Goal: Navigation & Orientation: Find specific page/section

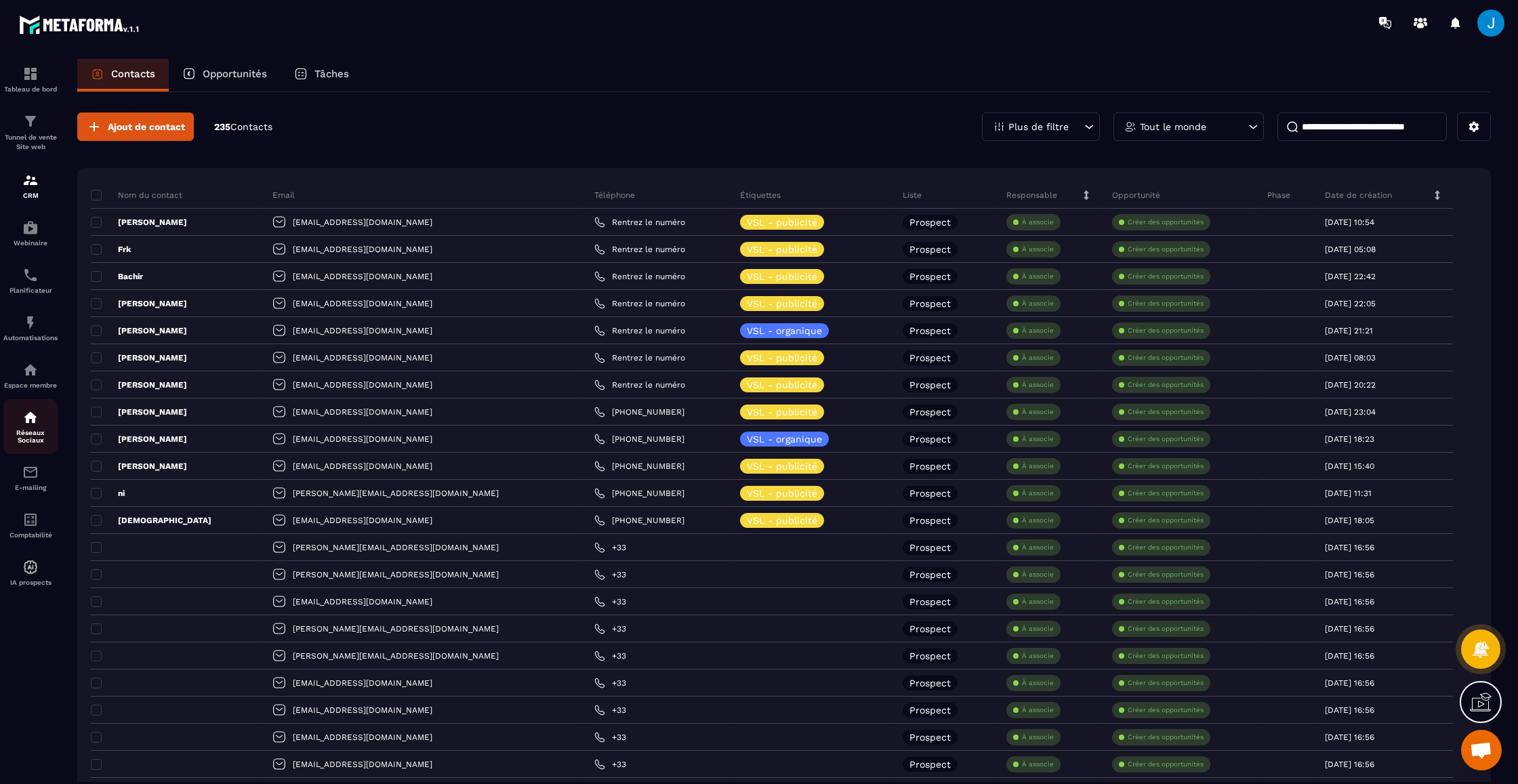
click at [28, 437] on p "Réseaux Sociaux" at bounding box center [30, 436] width 54 height 15
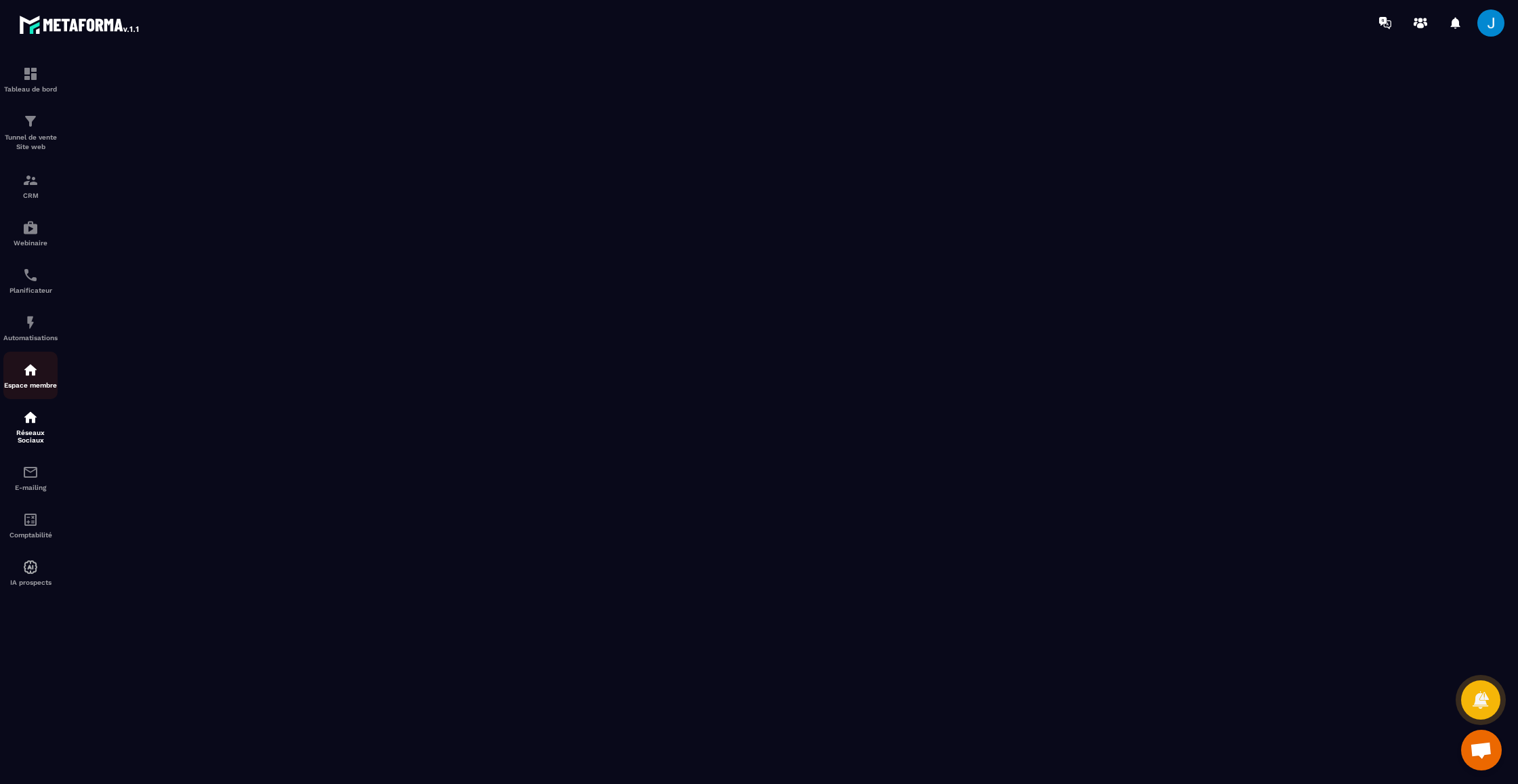
click at [30, 380] on div "Espace membre" at bounding box center [30, 375] width 54 height 27
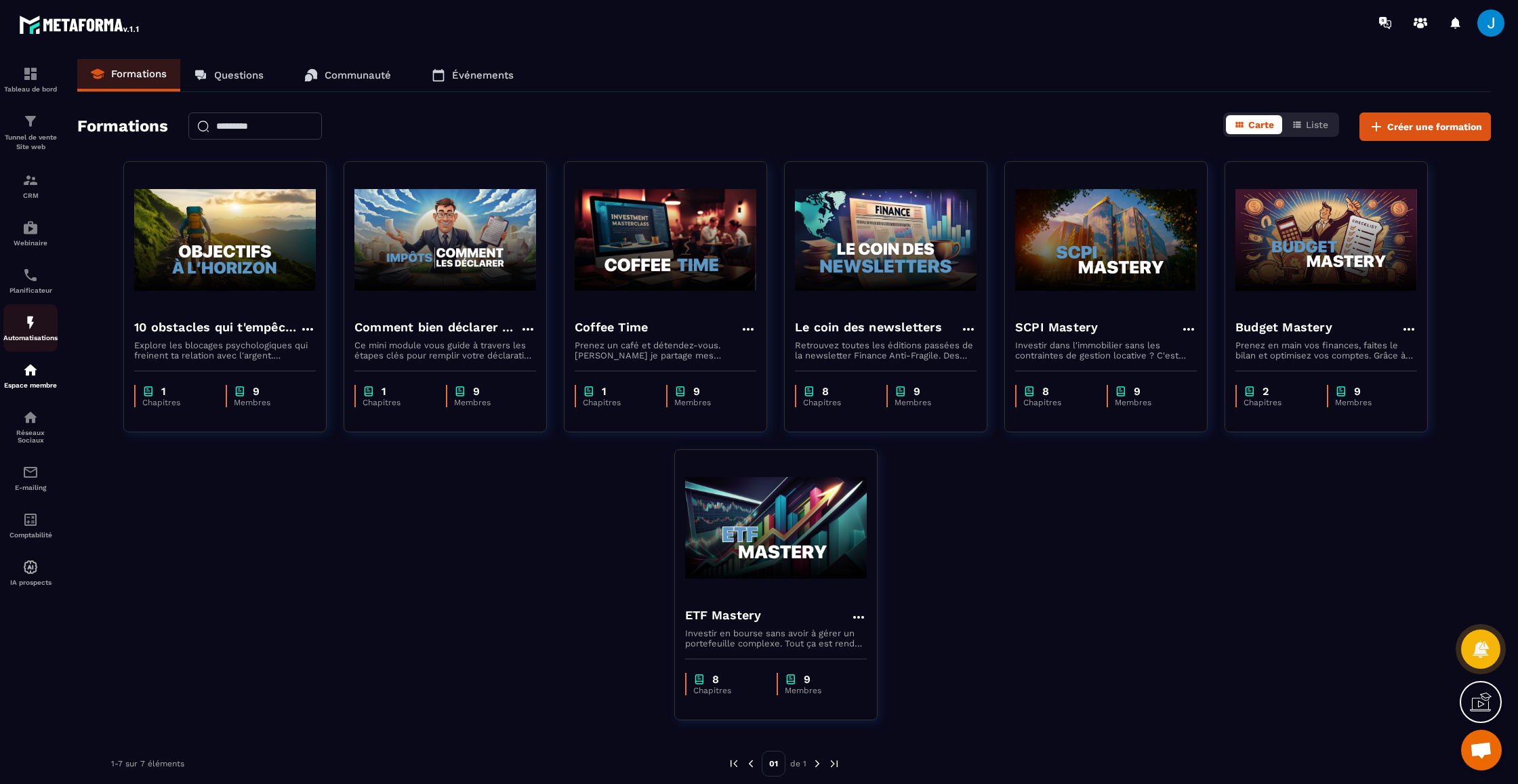
click at [31, 331] on div "Automatisations" at bounding box center [30, 328] width 54 height 27
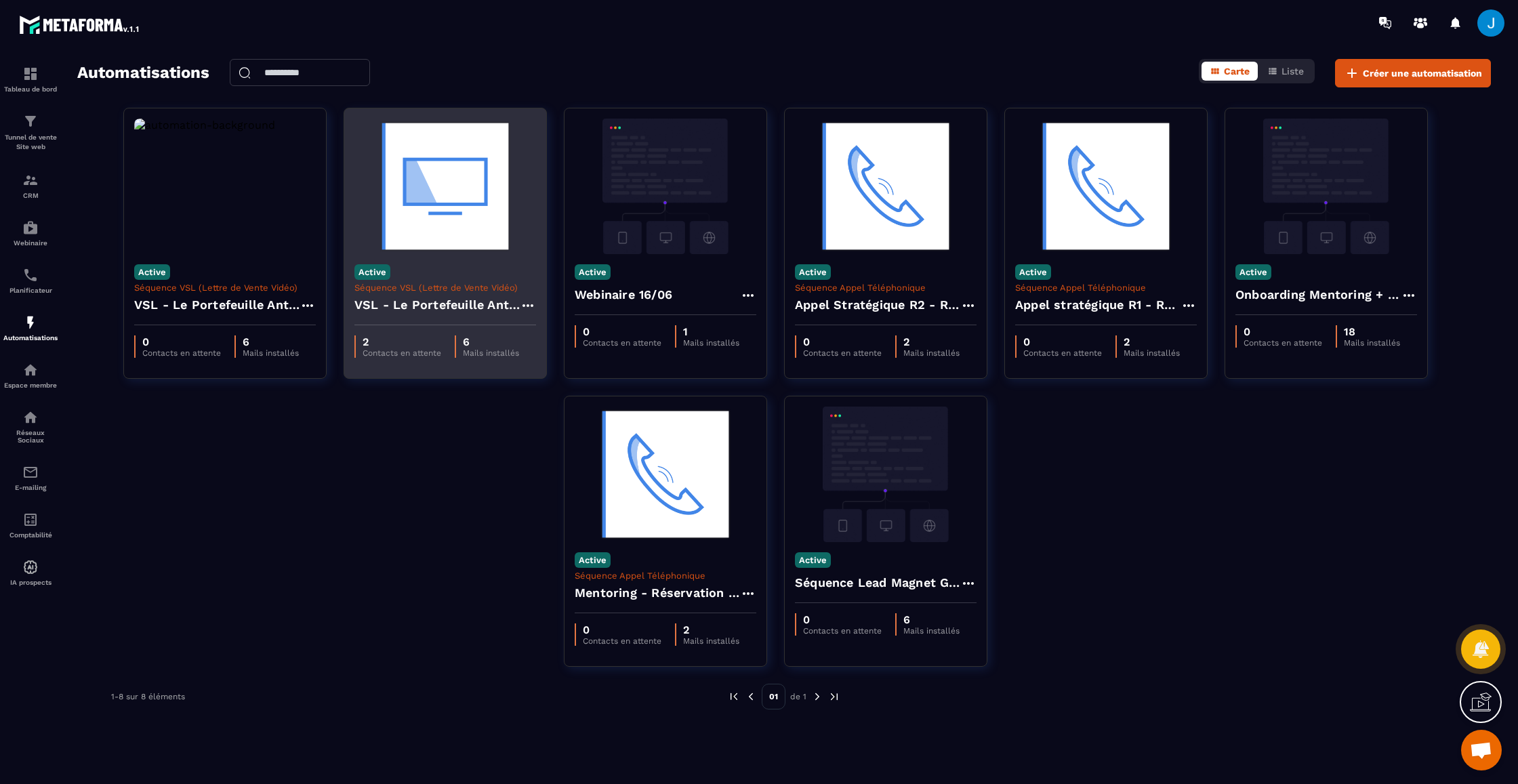
click at [409, 306] on h4 "VSL - Le Portefeuille Anti-Fragile" at bounding box center [437, 305] width 165 height 19
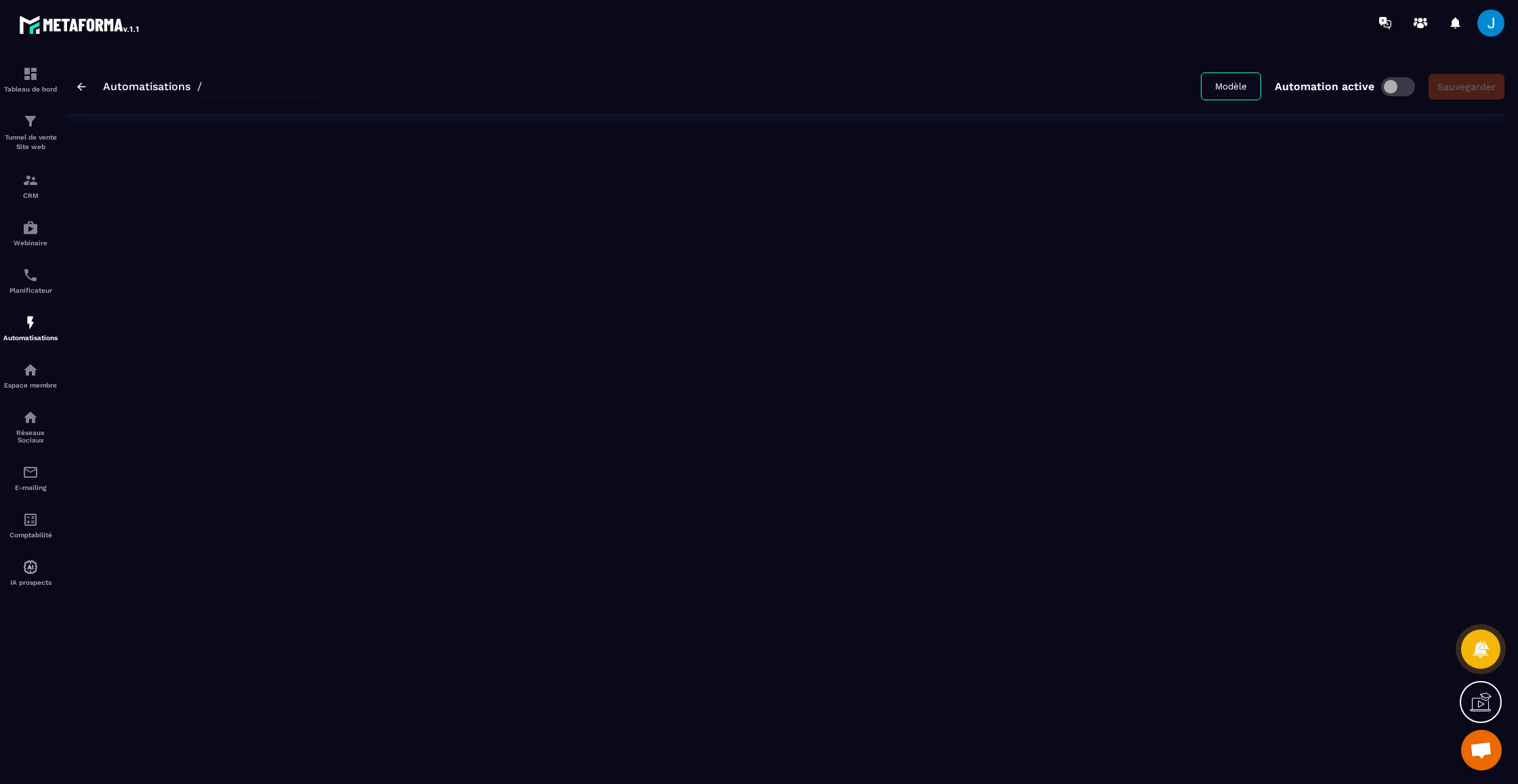
type input "**********"
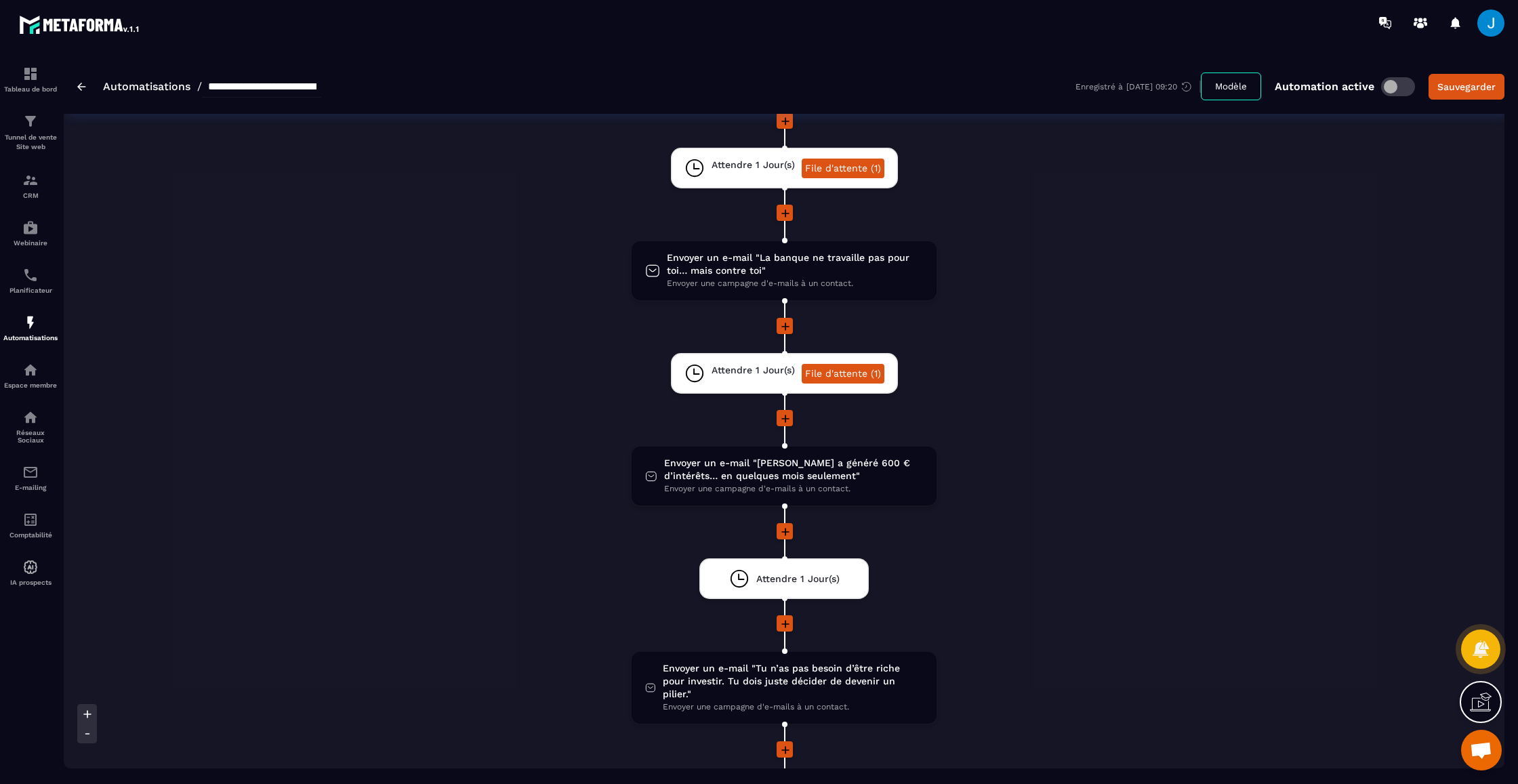
scroll to position [137, 0]
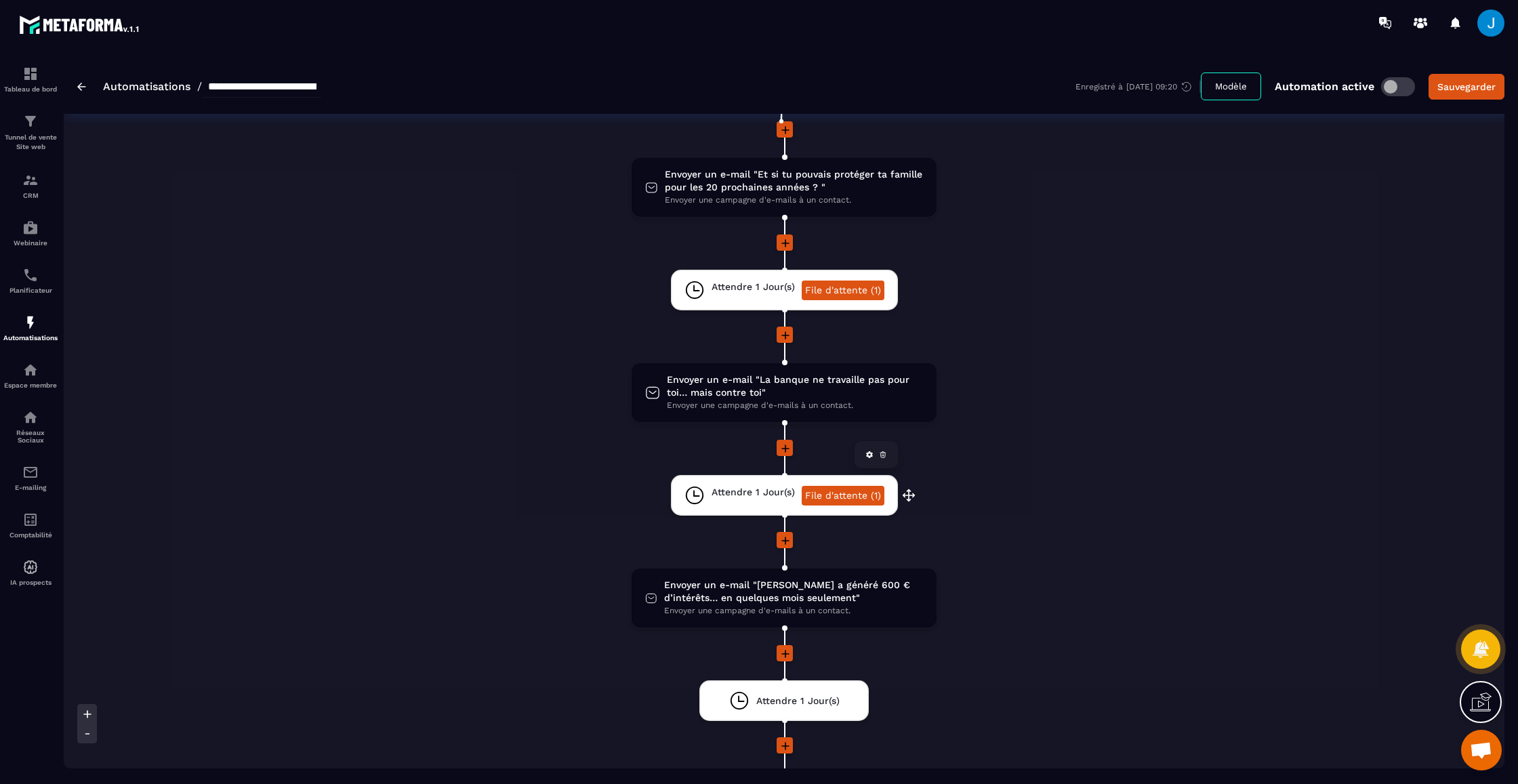
click at [837, 495] on link "File d'attente (1)" at bounding box center [842, 495] width 82 height 20
click at [820, 285] on link "File d'attente (1)" at bounding box center [842, 290] width 82 height 20
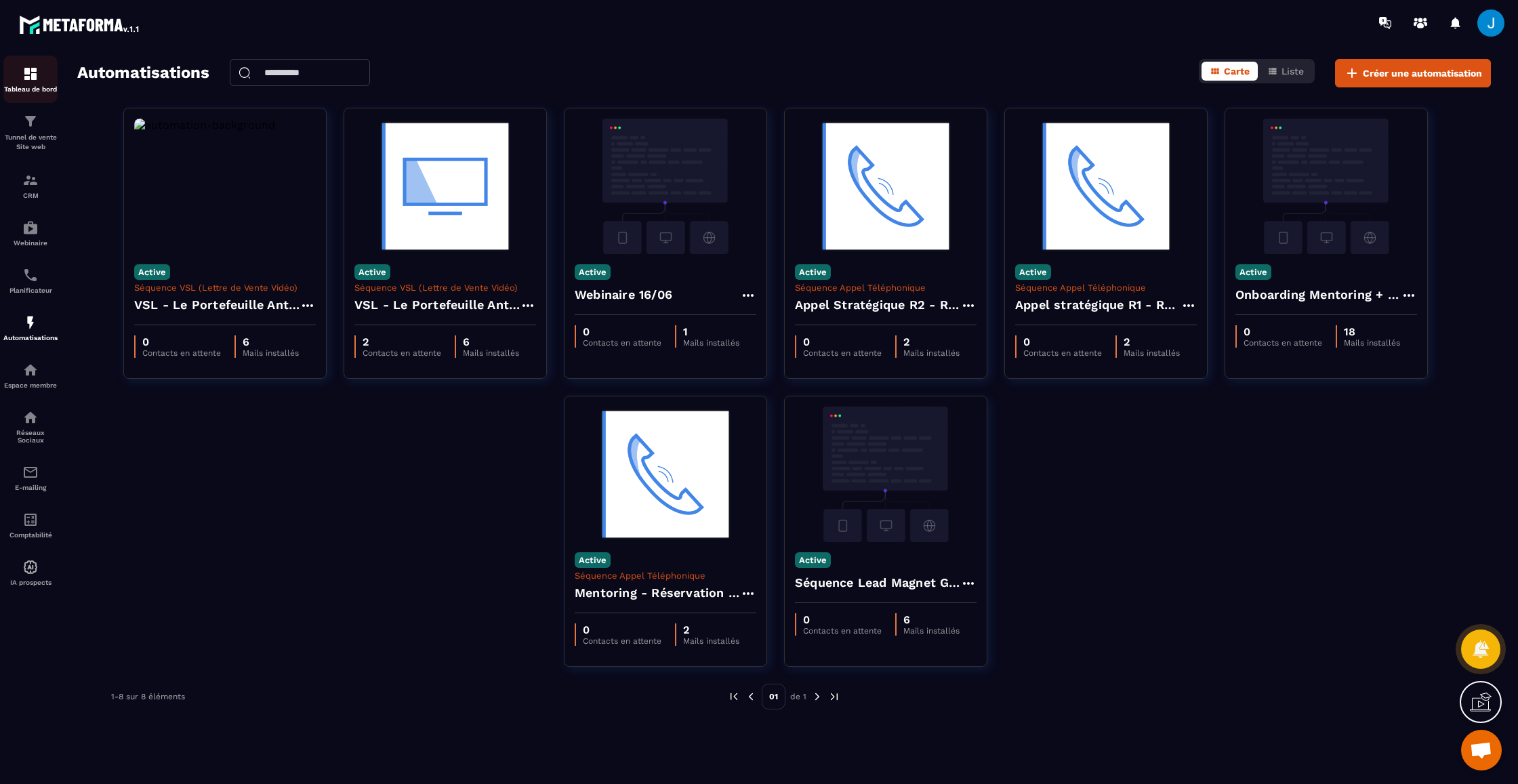
click at [22, 82] on div "Tableau de bord" at bounding box center [30, 79] width 54 height 27
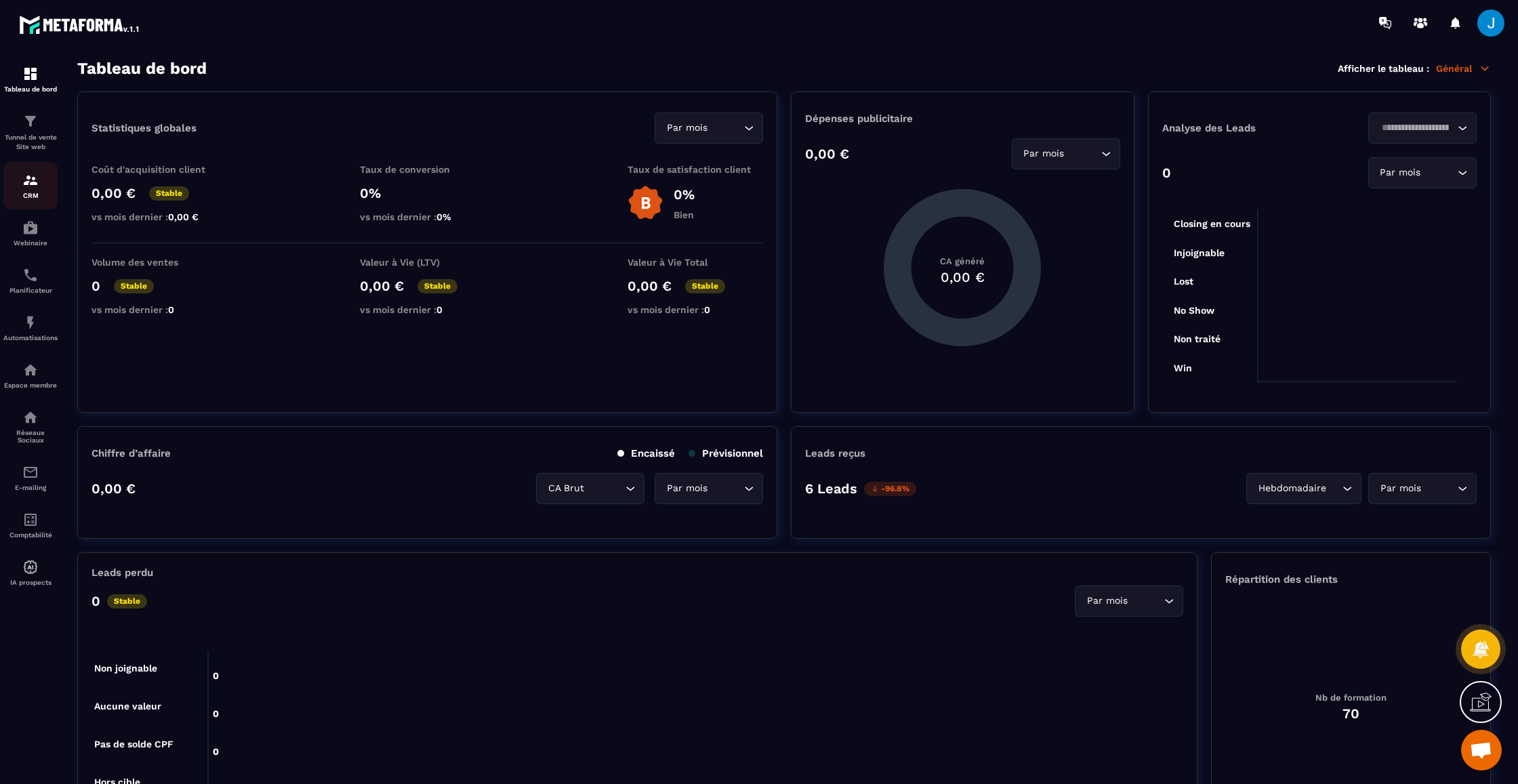
click at [38, 144] on p "Tunnel de vente Site web" at bounding box center [30, 142] width 54 height 19
click at [38, 187] on div "CRM" at bounding box center [30, 185] width 54 height 27
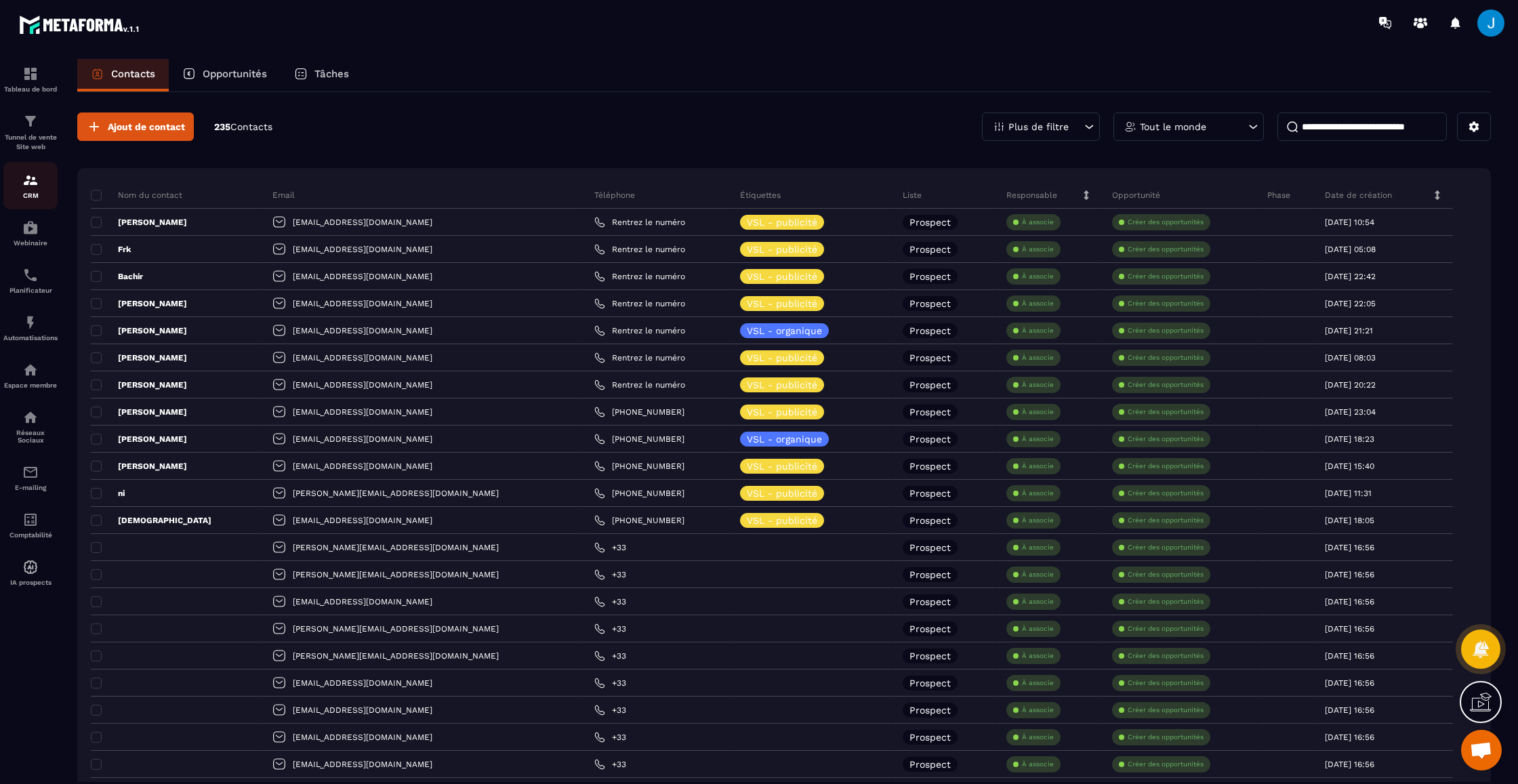
click at [30, 188] on div "CRM" at bounding box center [30, 185] width 54 height 27
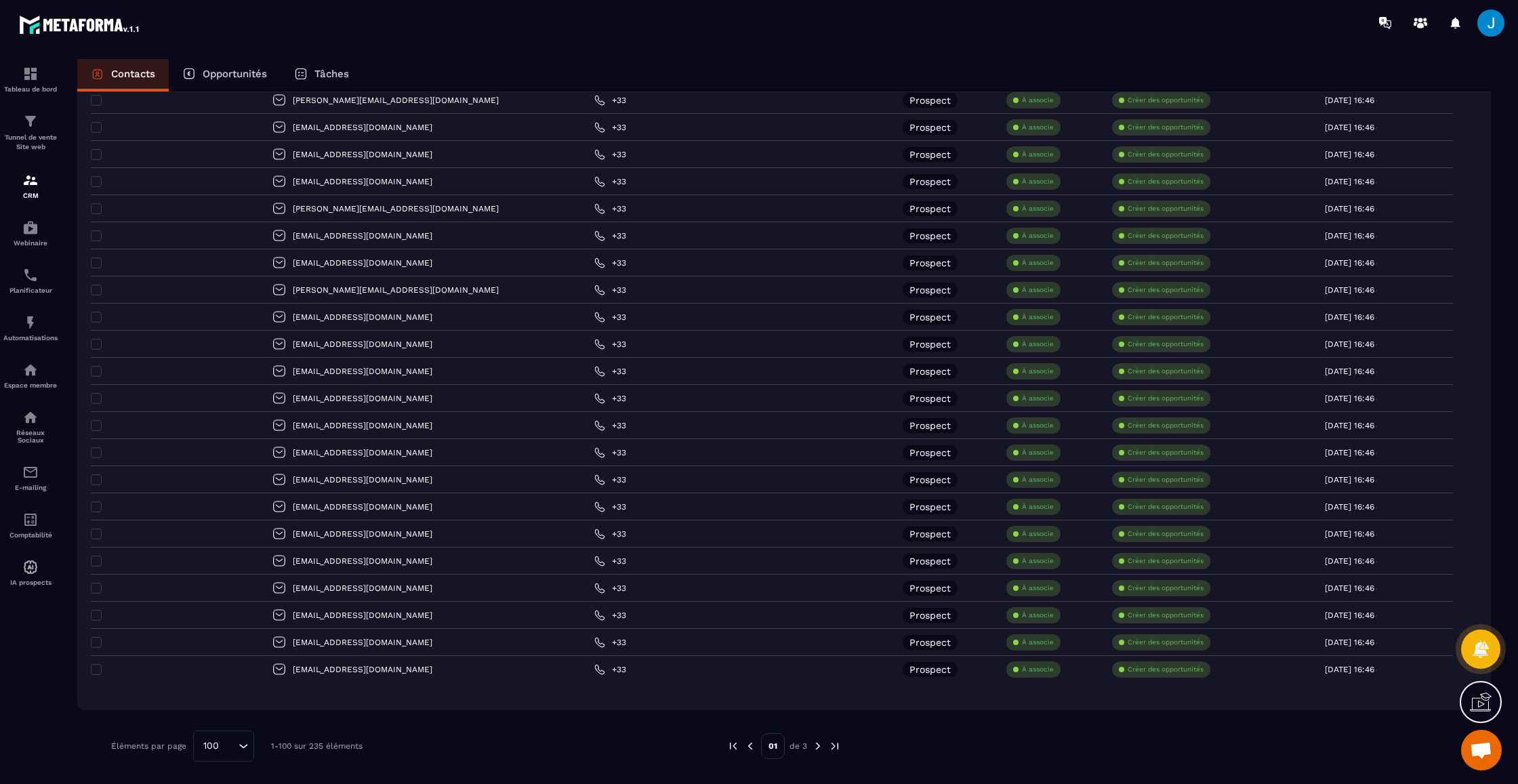
click at [812, 746] on img at bounding box center [818, 746] width 13 height 13
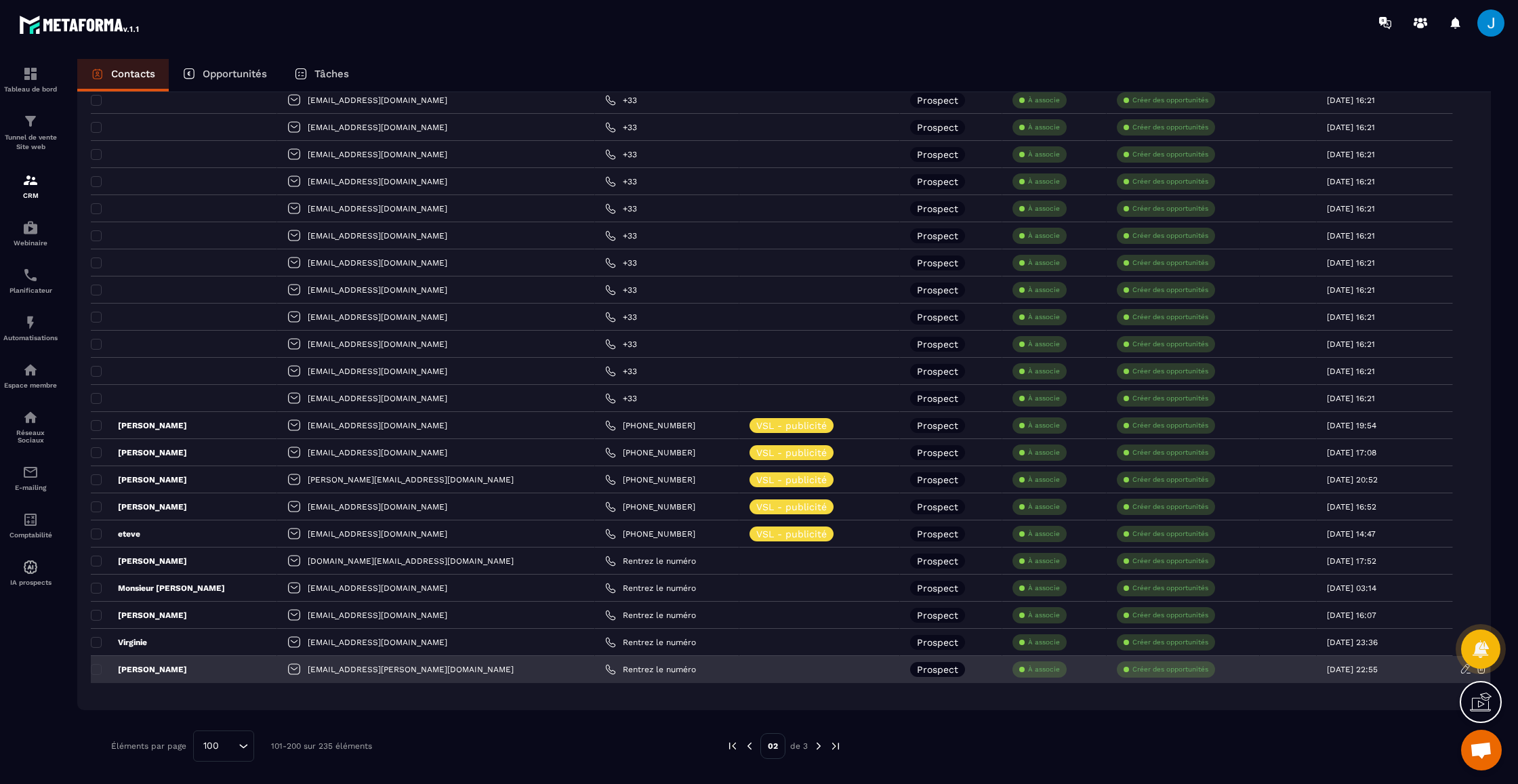
scroll to position [2236, 0]
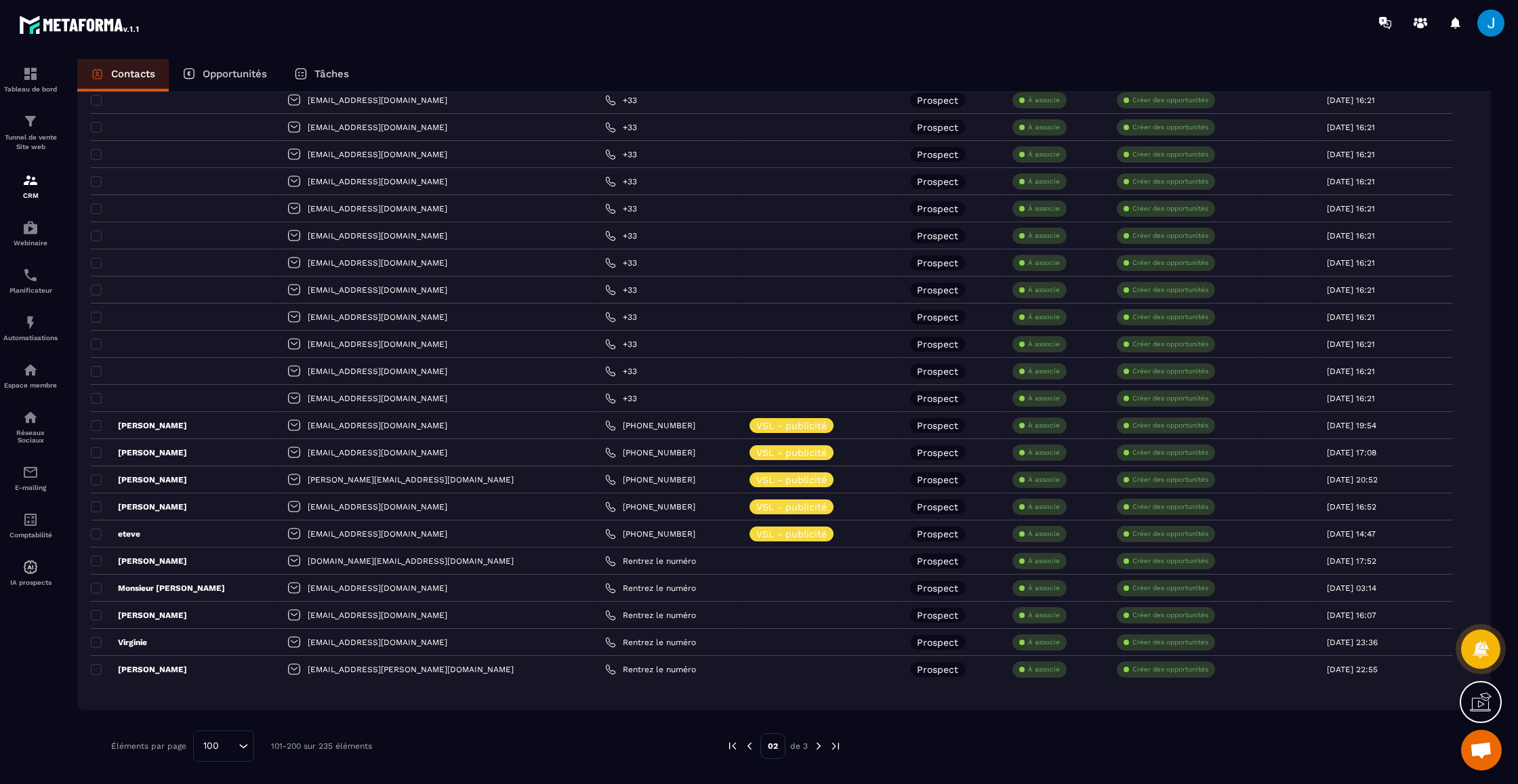
click at [815, 746] on img at bounding box center [819, 746] width 13 height 13
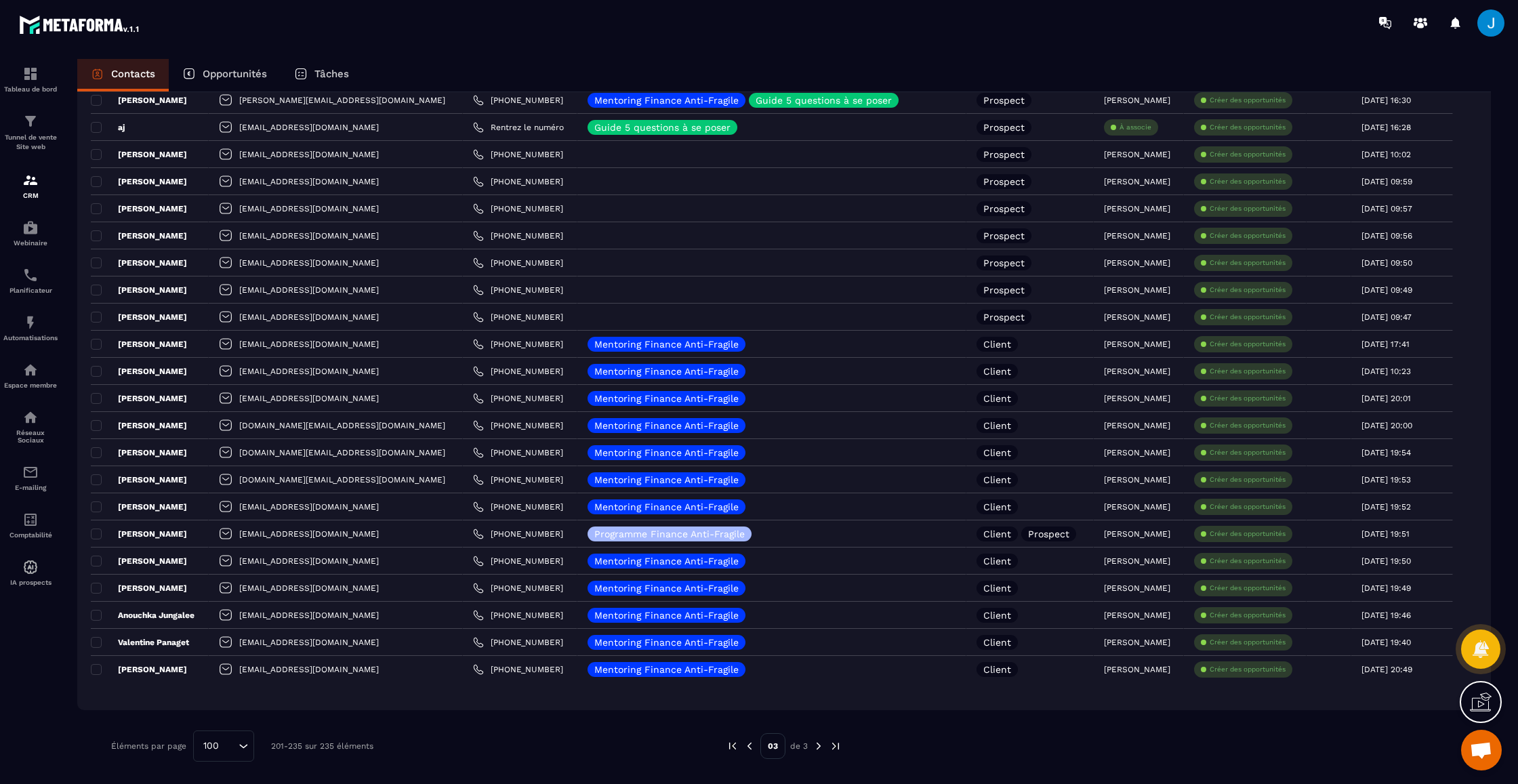
scroll to position [474, 0]
click at [753, 746] on img at bounding box center [750, 746] width 13 height 13
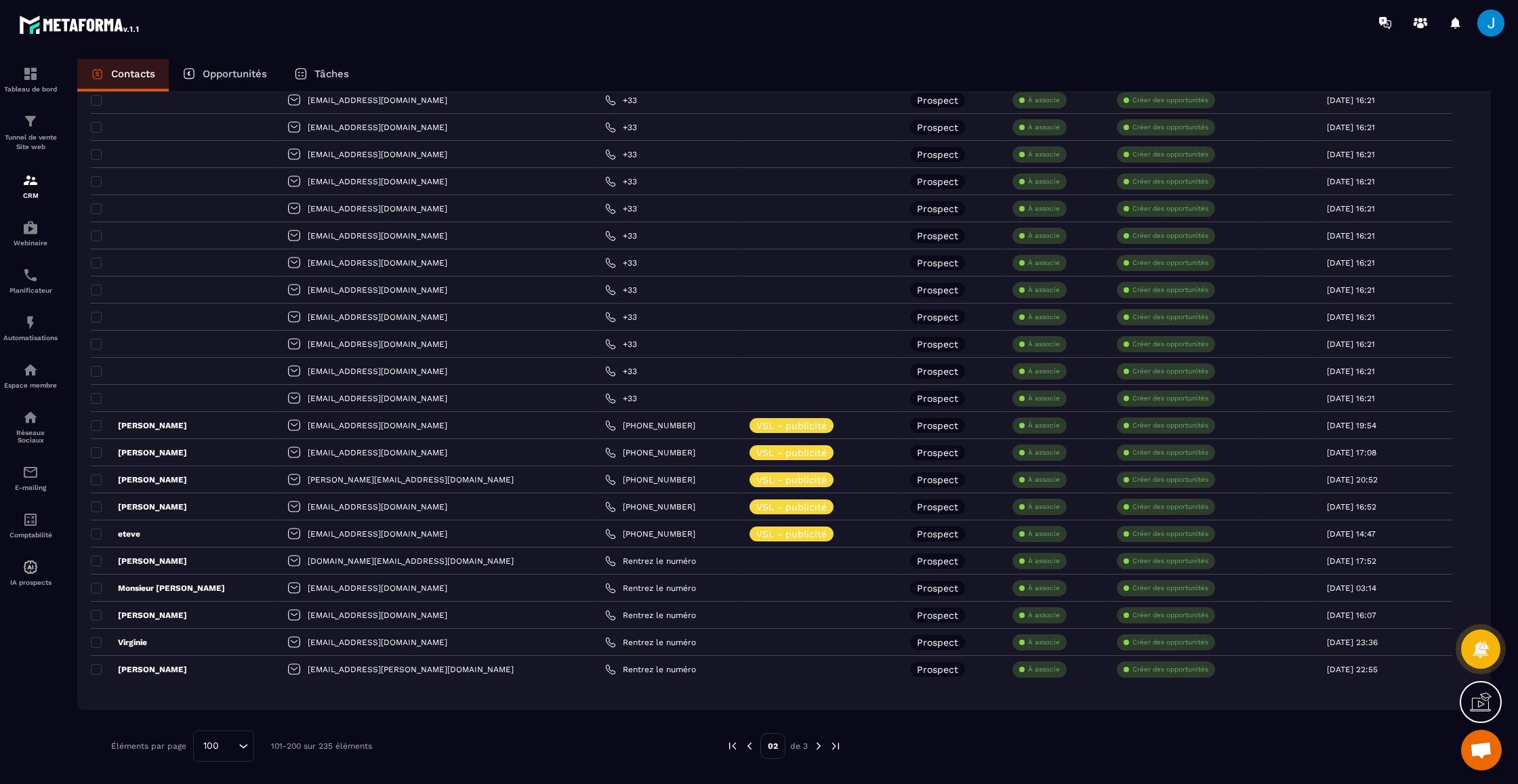
scroll to position [2236, 0]
click at [746, 740] on img at bounding box center [750, 746] width 13 height 13
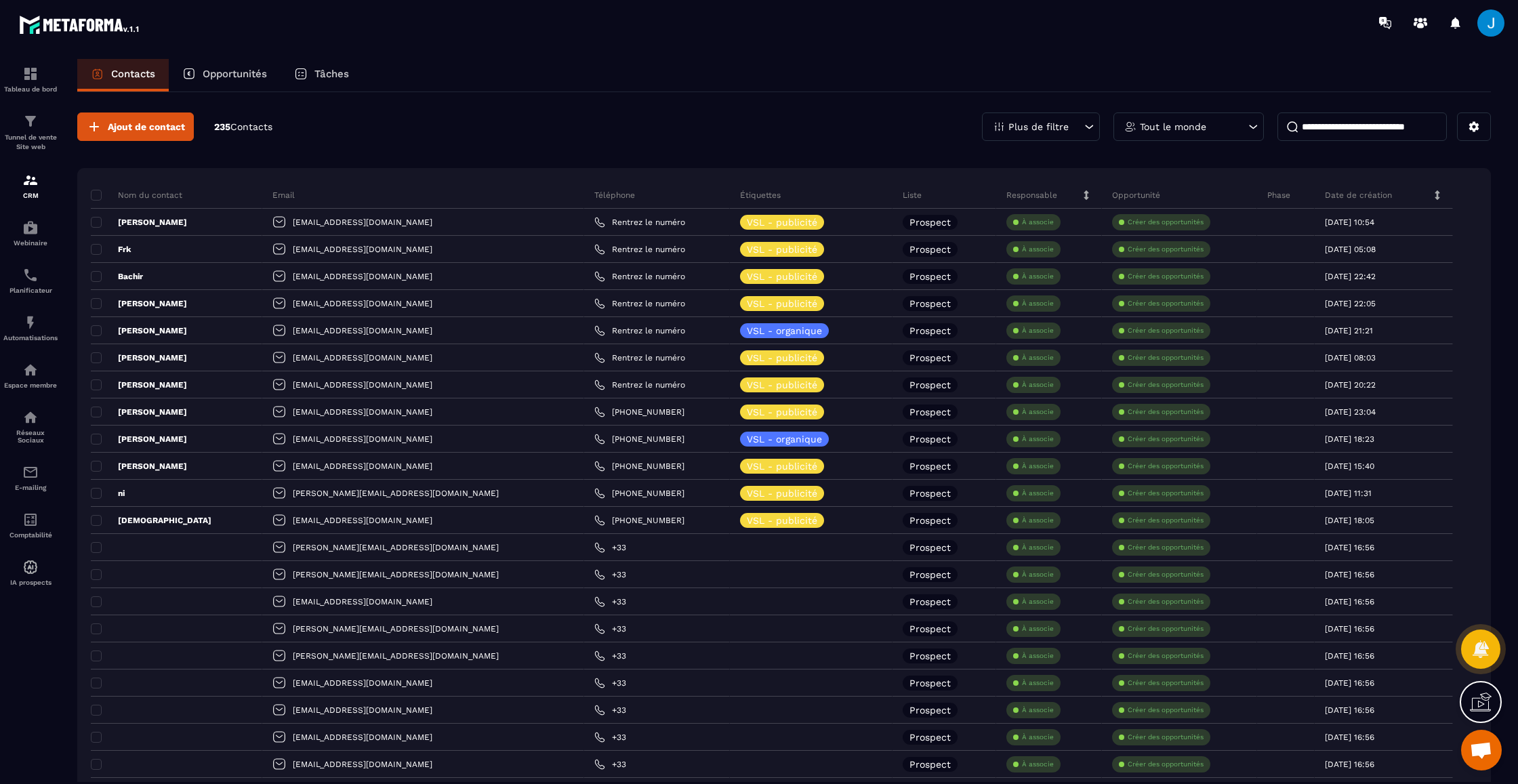
scroll to position [0, 0]
